Goal: Transaction & Acquisition: Purchase product/service

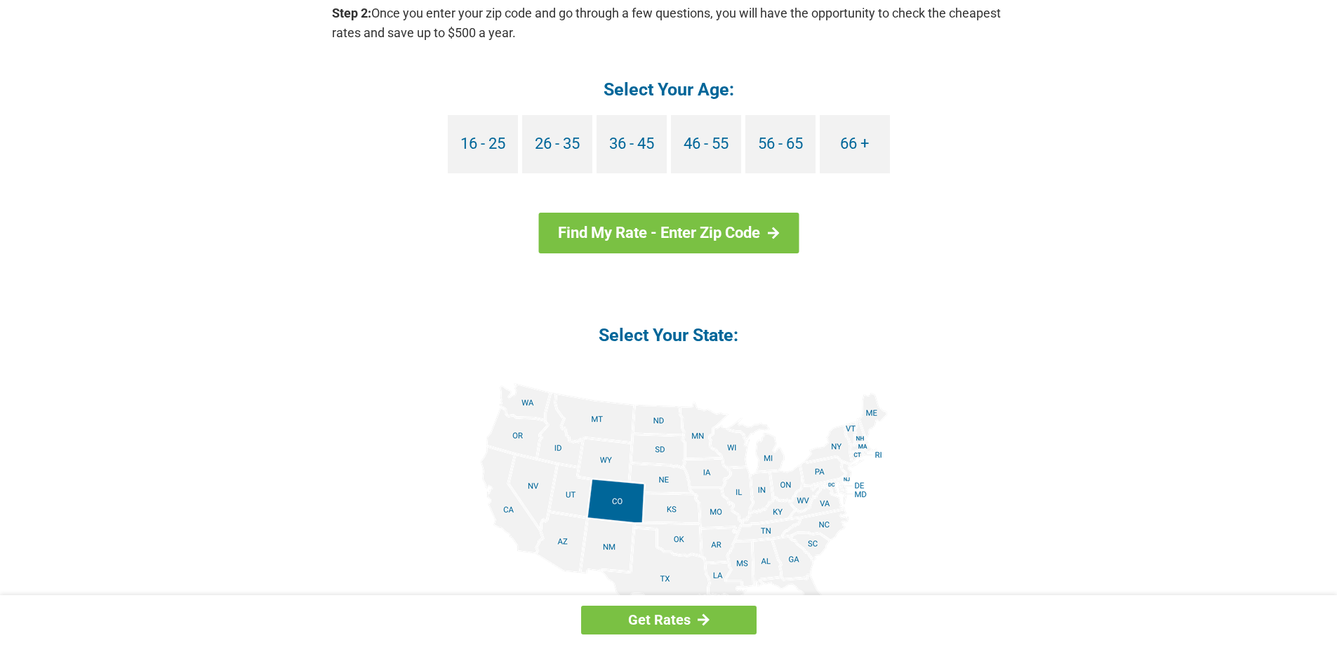
scroll to position [1404, 0]
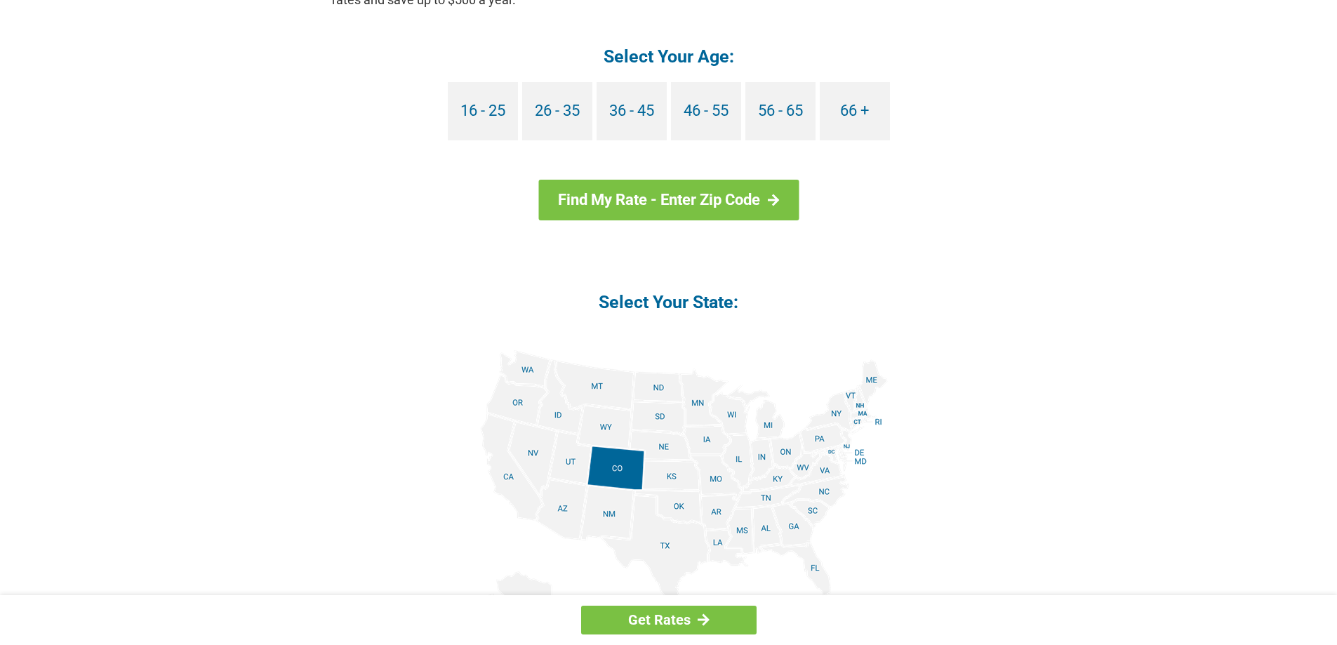
click at [865, 411] on img at bounding box center [669, 508] width 438 height 317
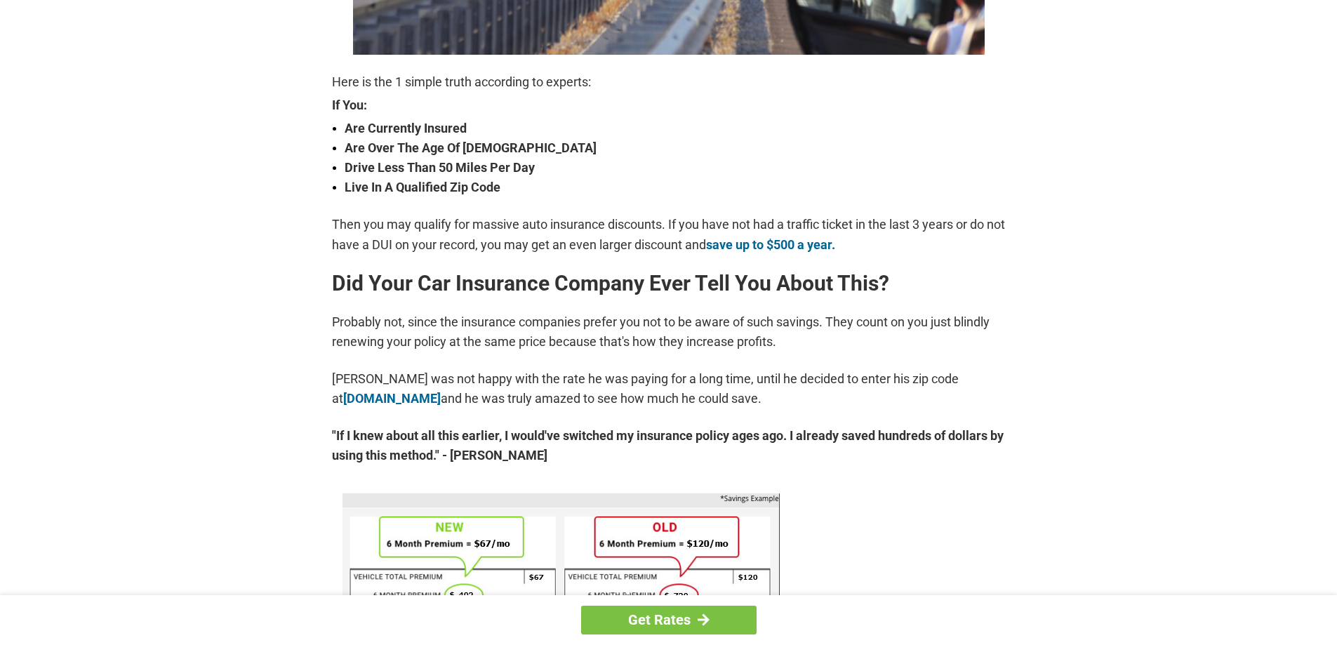
scroll to position [421, 0]
